Goal: Task Accomplishment & Management: Manage account settings

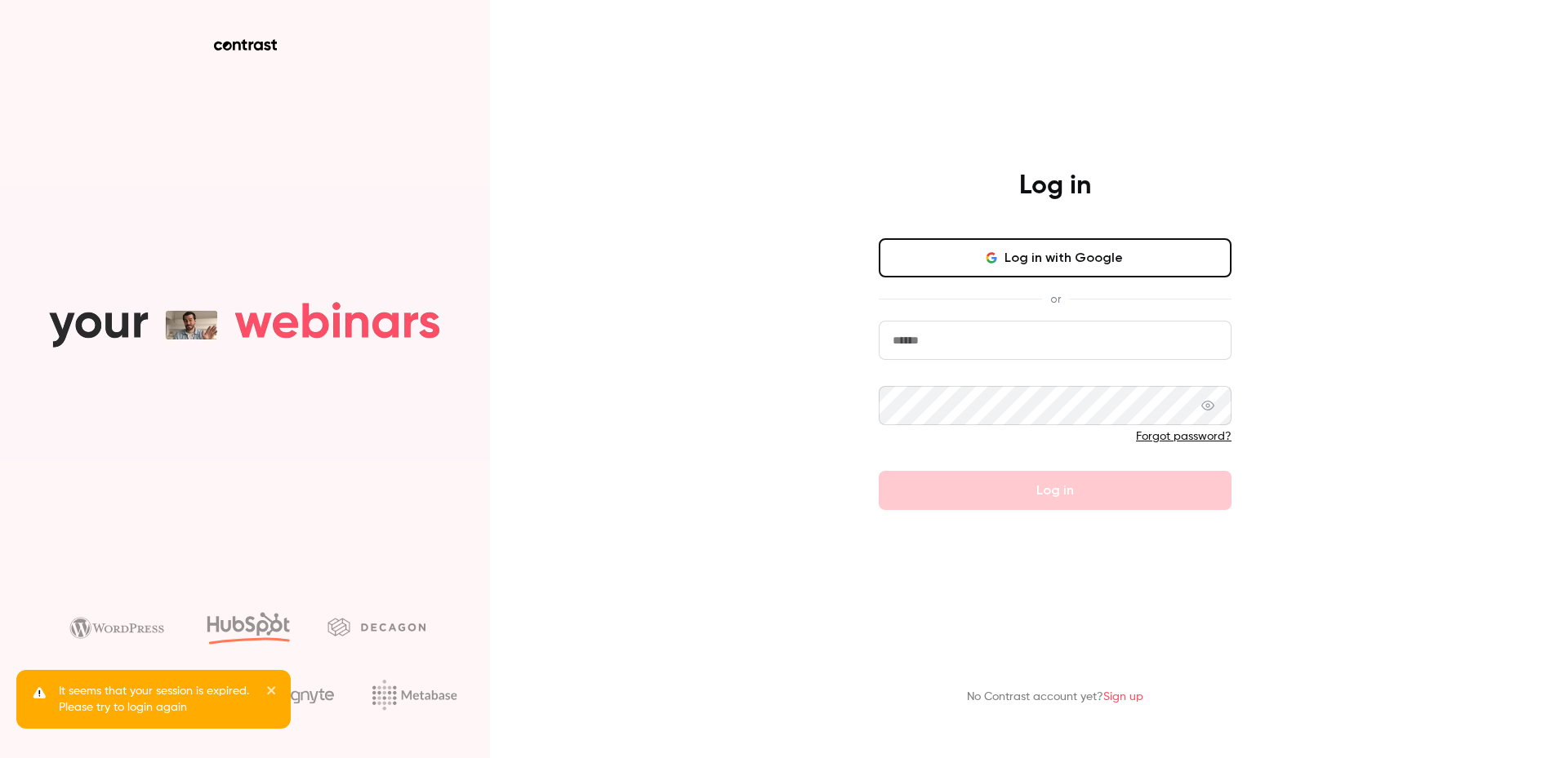
type input "**********"
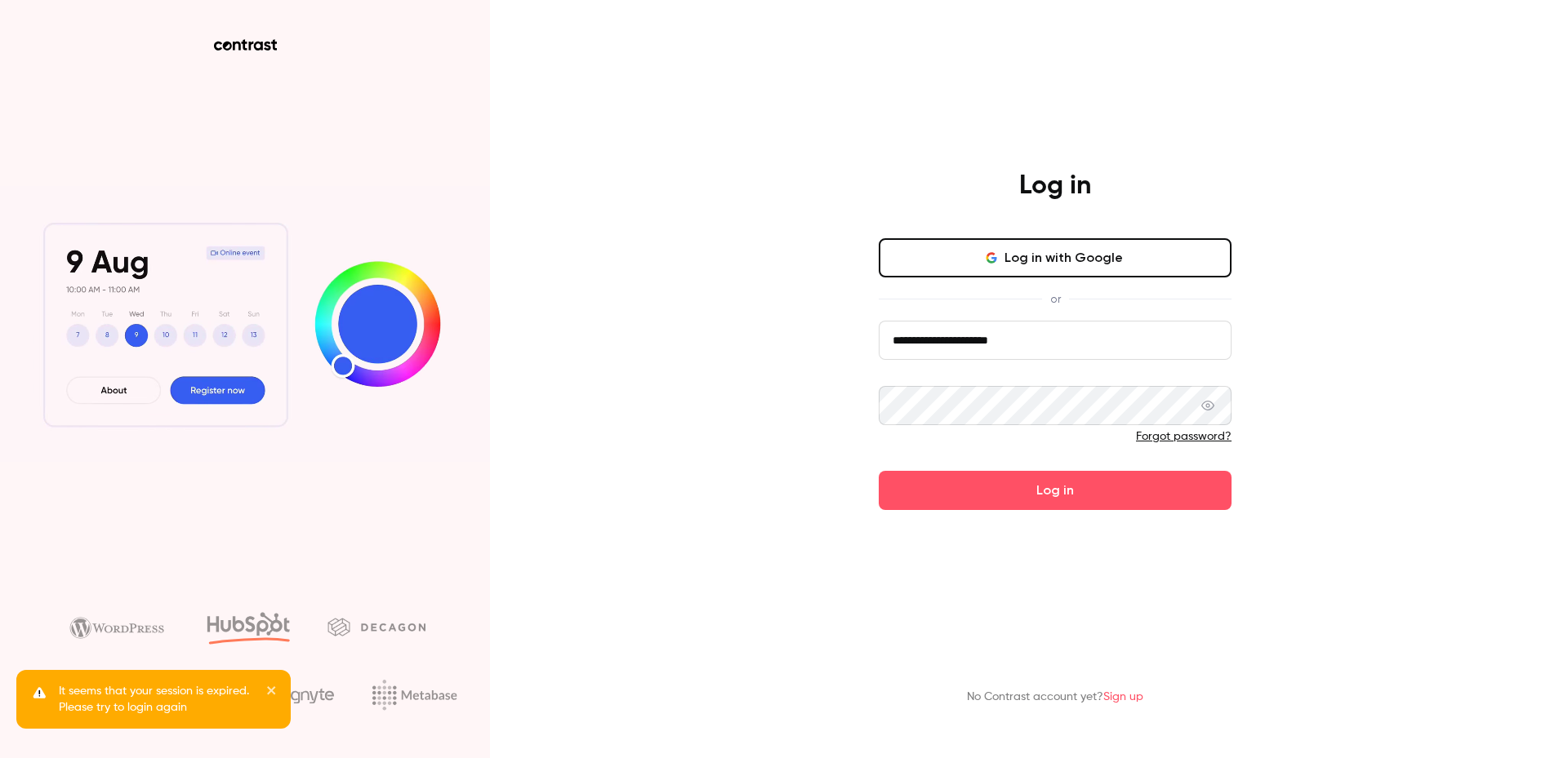
click at [1018, 487] on button "Log in" at bounding box center [1055, 490] width 353 height 39
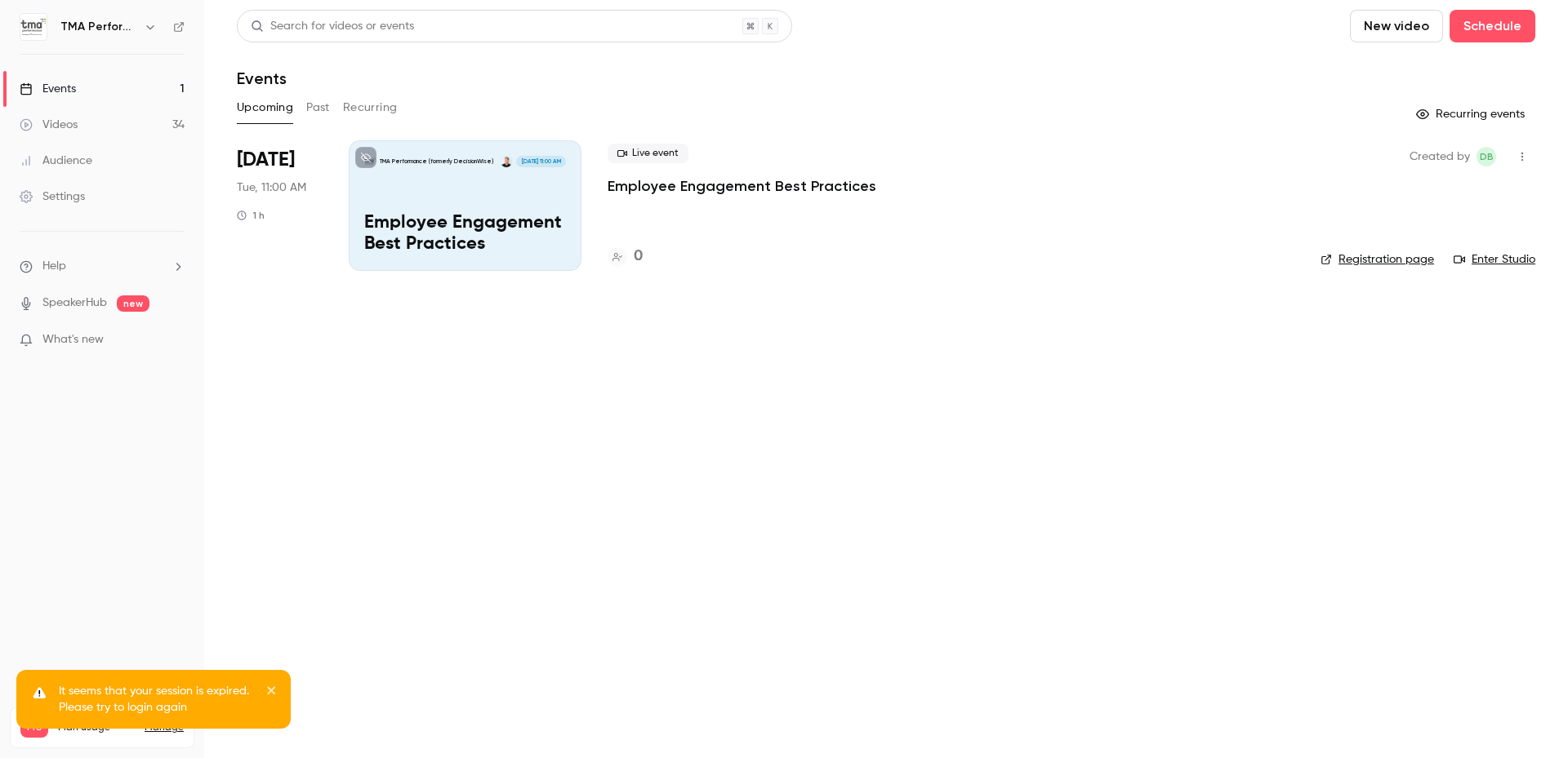
click at [320, 105] on button "Past" at bounding box center [318, 107] width 24 height 26
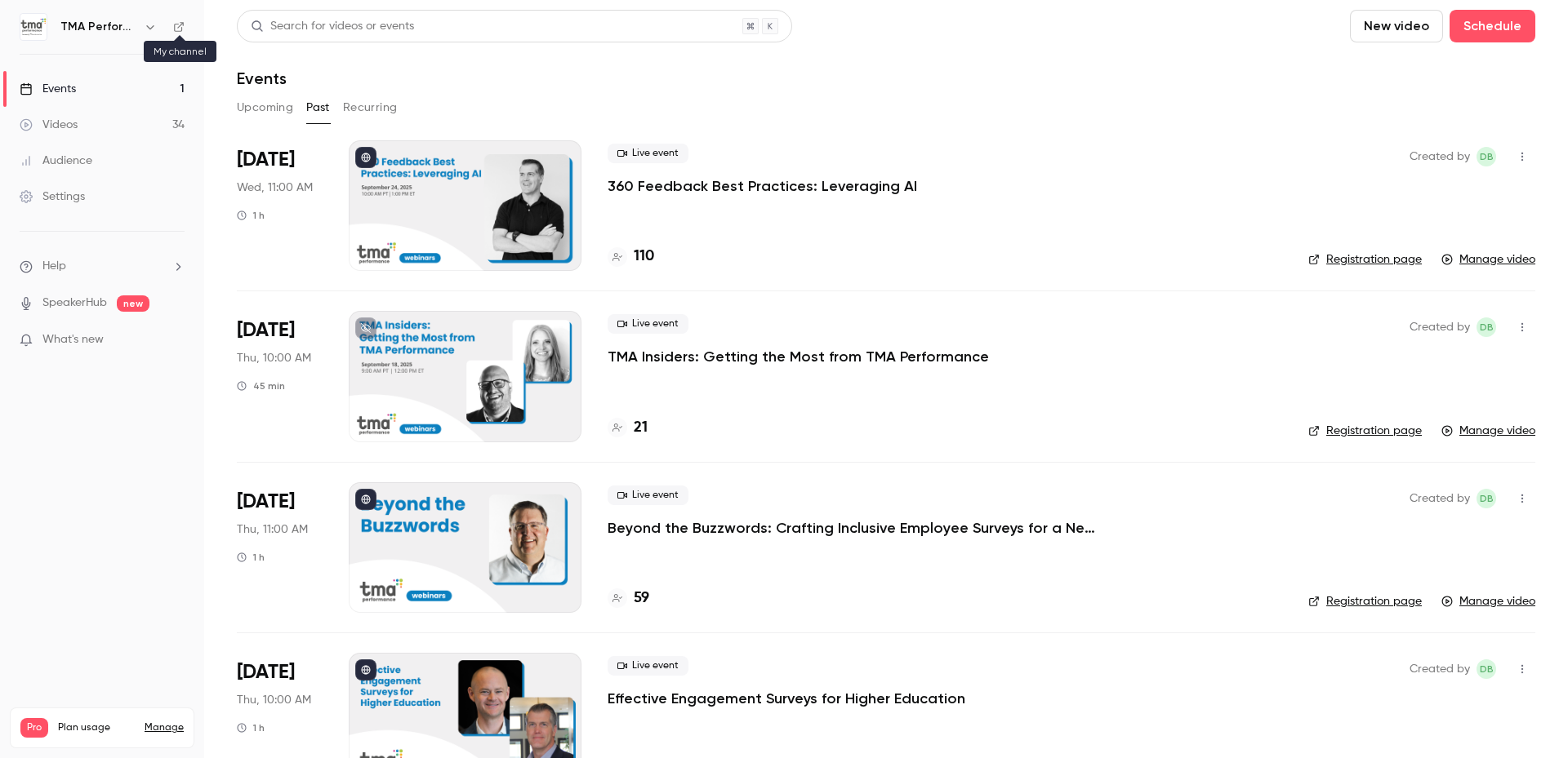
click at [180, 24] on icon at bounding box center [178, 27] width 11 height 11
click at [274, 101] on button "Upcoming" at bounding box center [264, 107] width 56 height 26
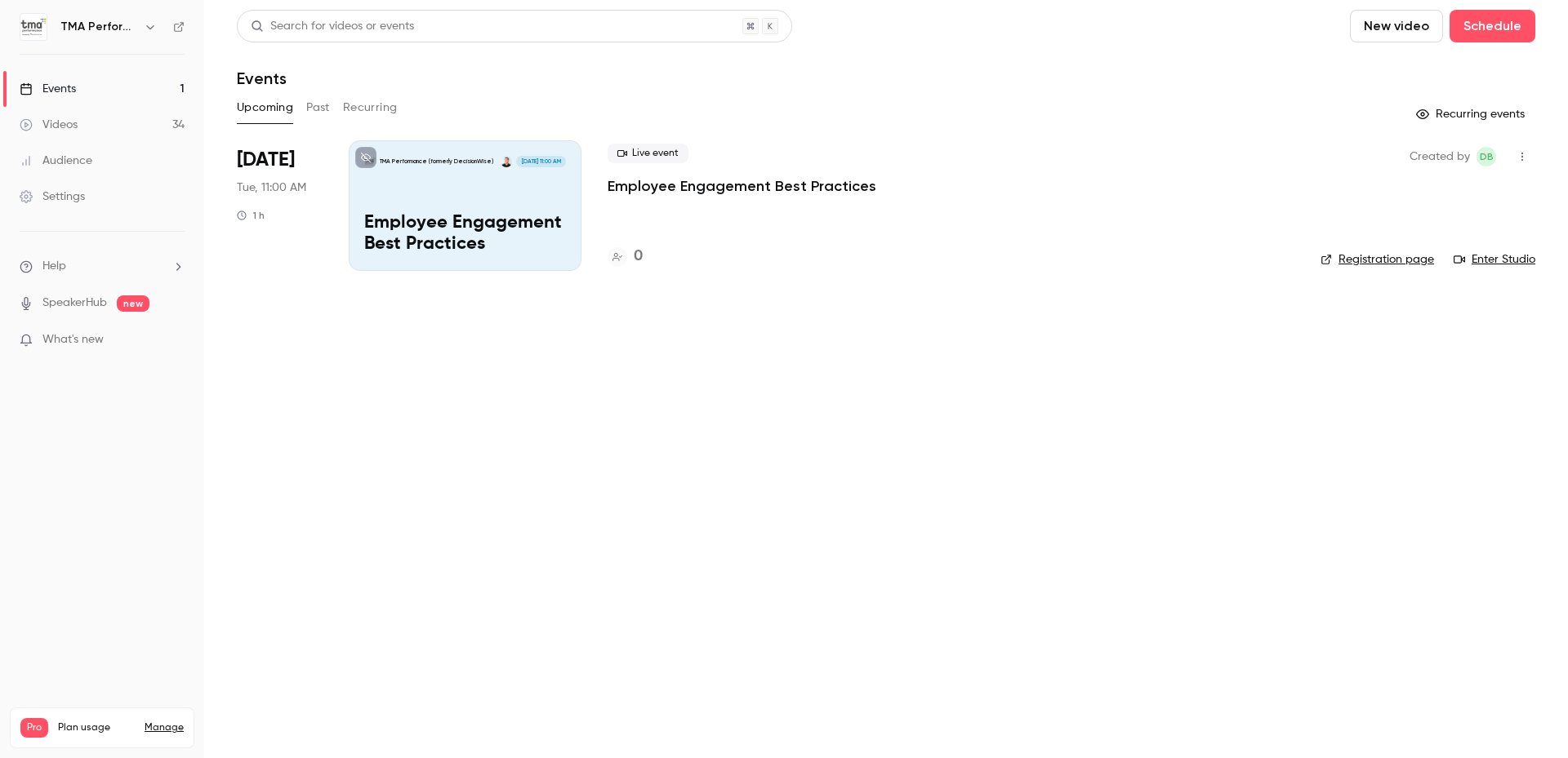
click at [723, 184] on p "Employee Engagement Best Practices" at bounding box center [742, 186] width 269 height 20
